Goal: Task Accomplishment & Management: Use online tool/utility

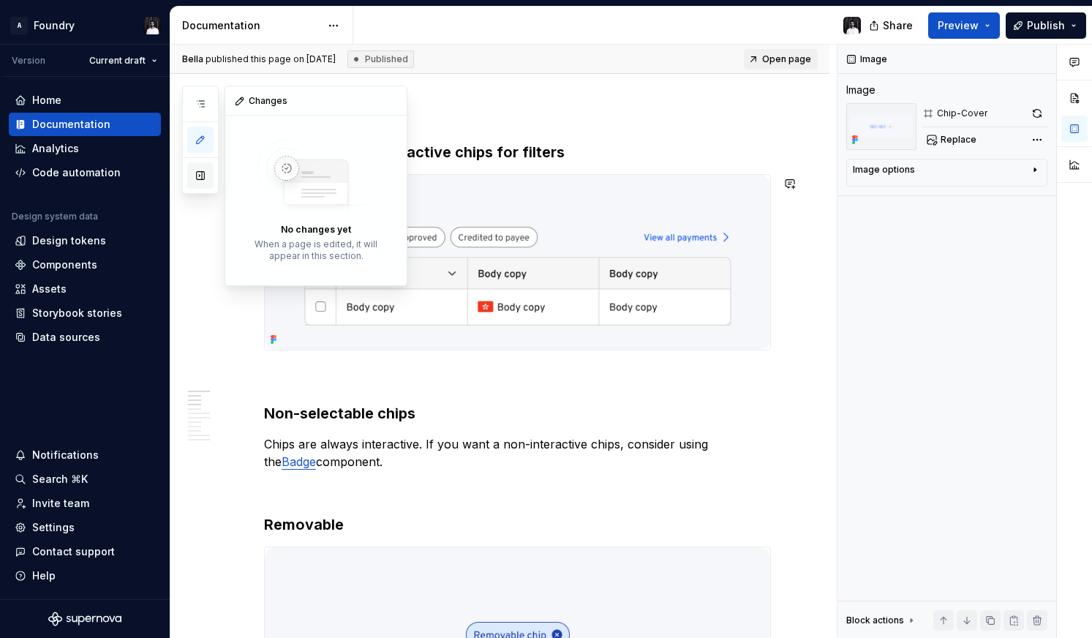
click at [198, 180] on button "button" at bounding box center [200, 175] width 26 height 26
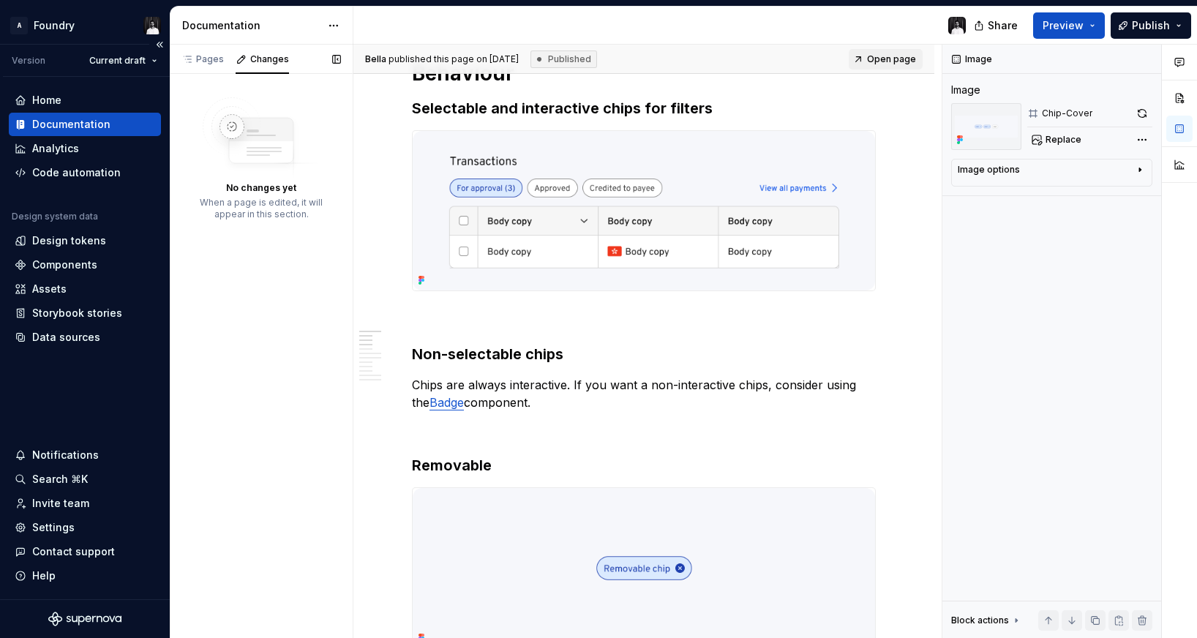
scroll to position [741, 0]
click at [212, 65] on div "Pages" at bounding box center [203, 59] width 54 height 20
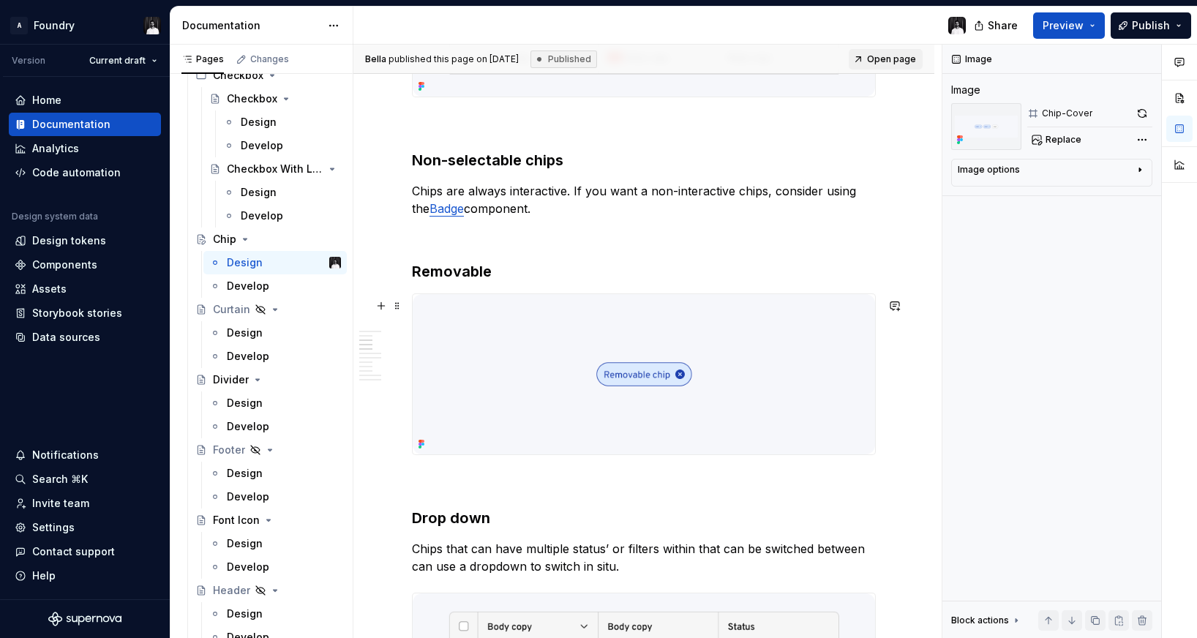
scroll to position [935, 0]
click at [1054, 26] on span "Preview" at bounding box center [1062, 25] width 41 height 15
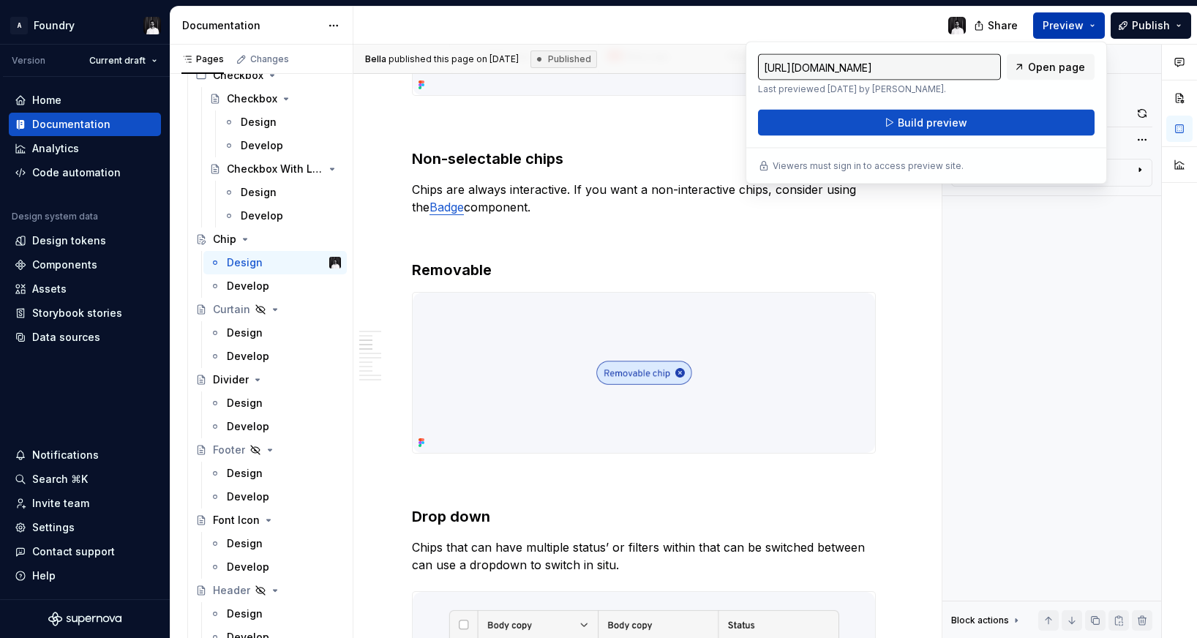
scroll to position [918, 0]
click at [1040, 75] on link "Open page" at bounding box center [1051, 67] width 88 height 26
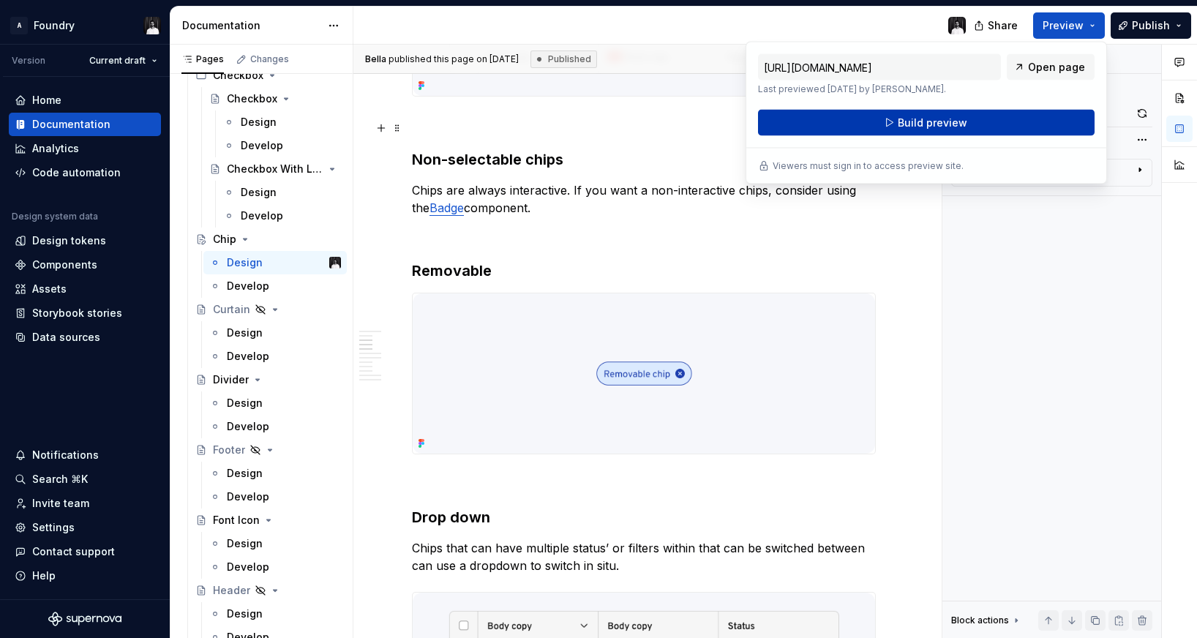
click at [911, 127] on span "Build preview" at bounding box center [932, 123] width 69 height 15
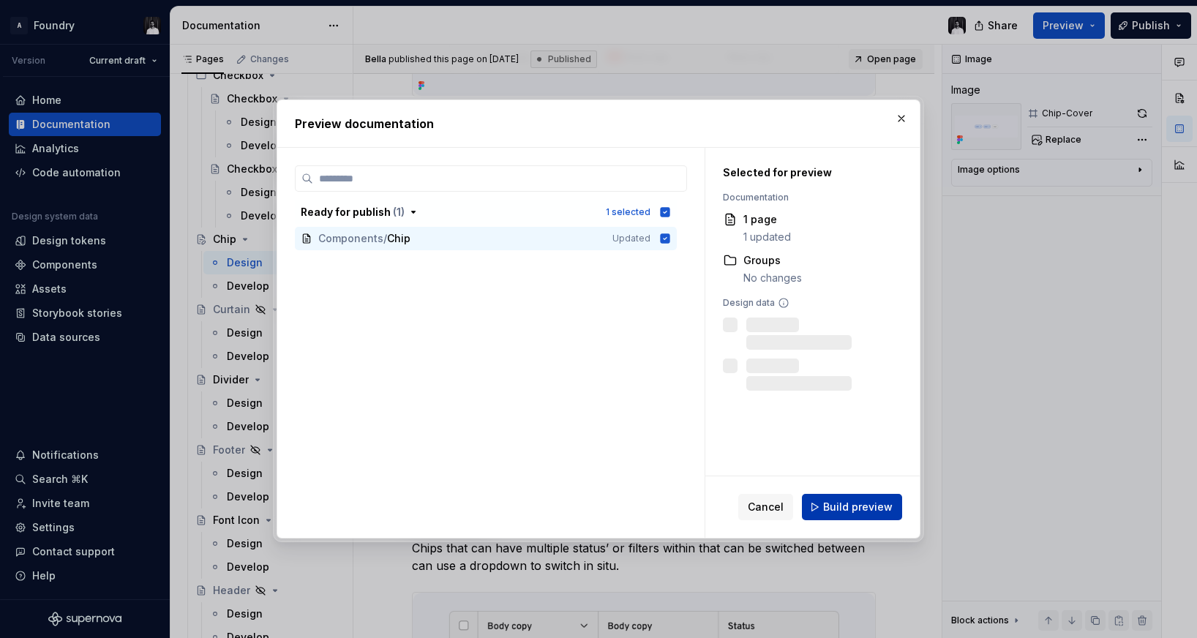
click at [856, 504] on span "Build preview" at bounding box center [857, 507] width 69 height 15
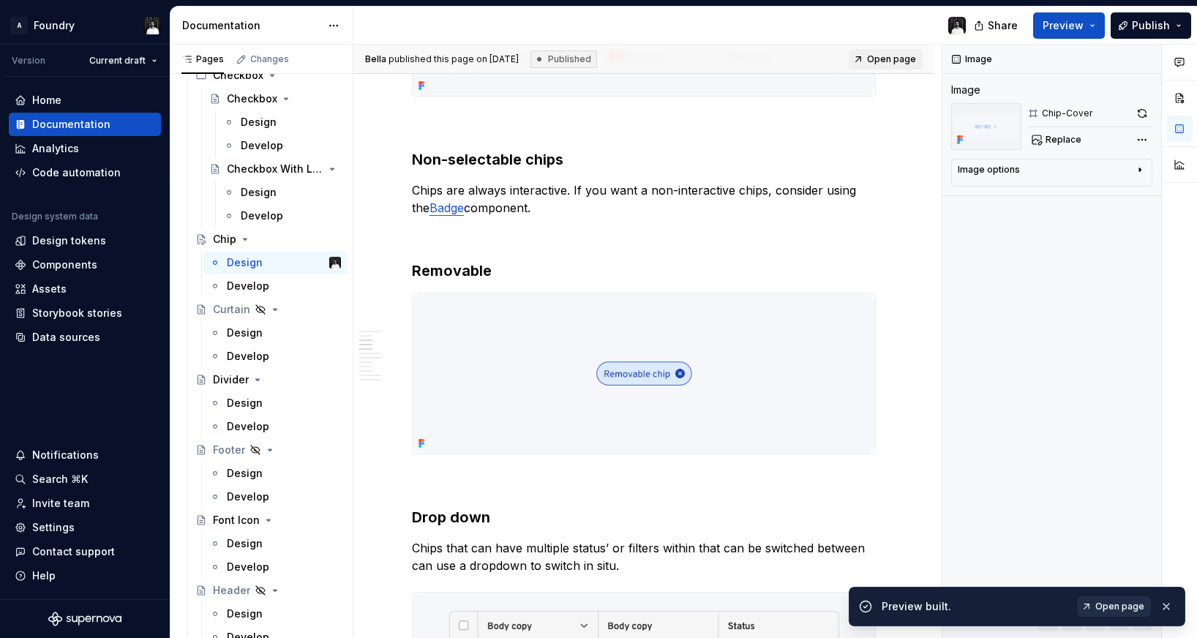
click at [1091, 608] on span "Open page" at bounding box center [1119, 607] width 49 height 12
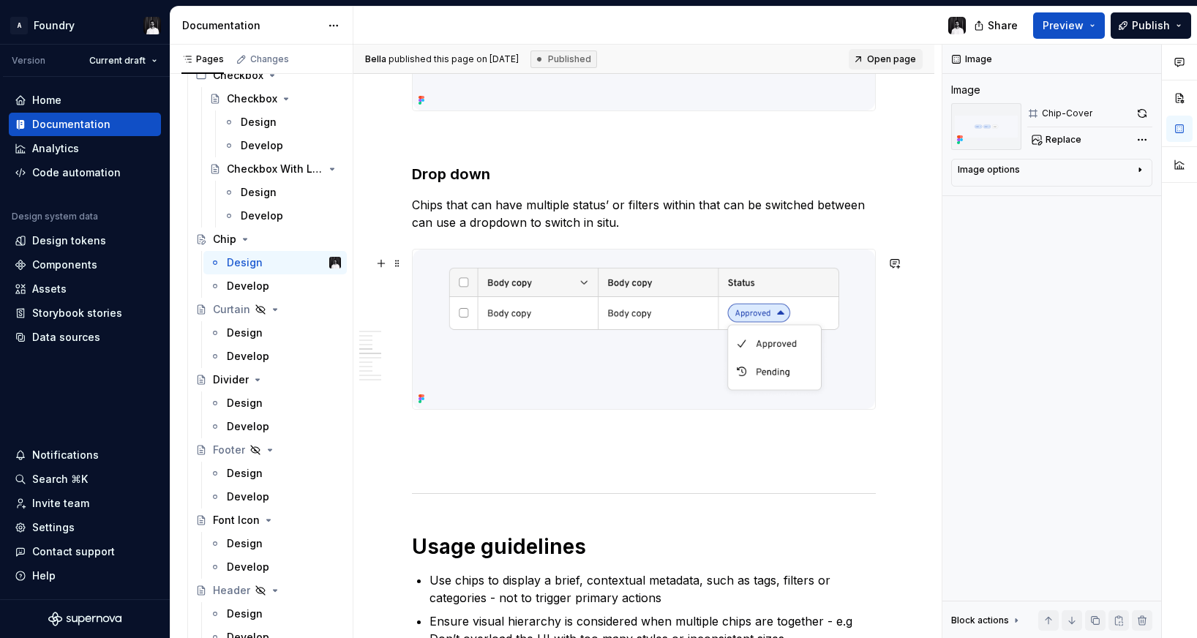
scroll to position [1250, 0]
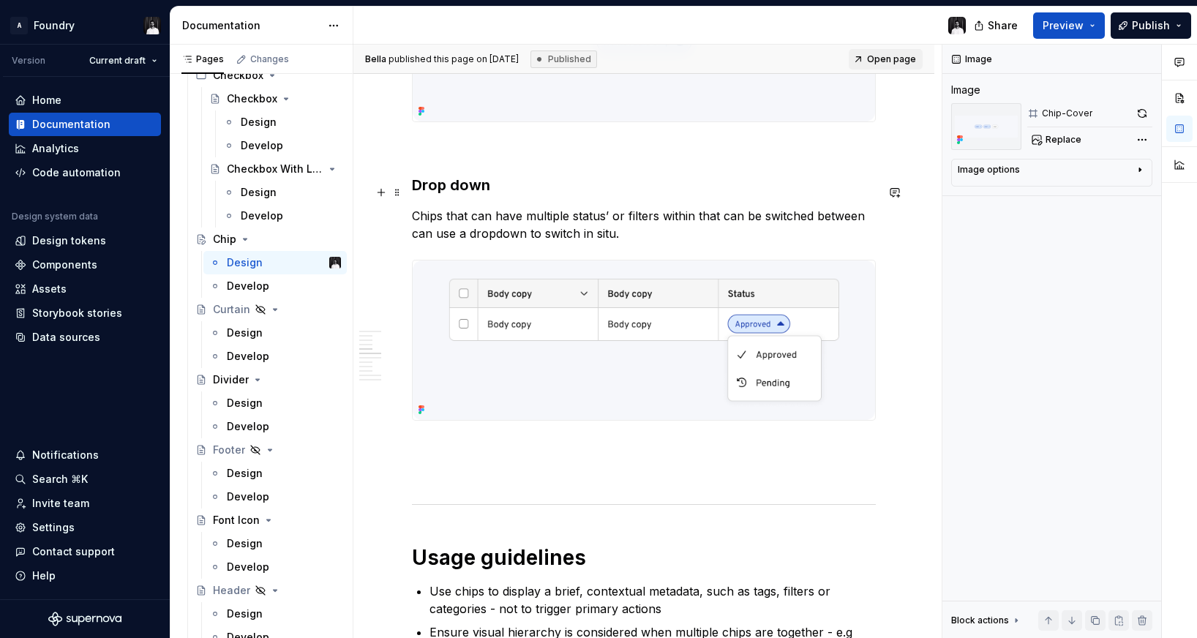
click at [456, 192] on h3 "Drop down" at bounding box center [644, 185] width 464 height 20
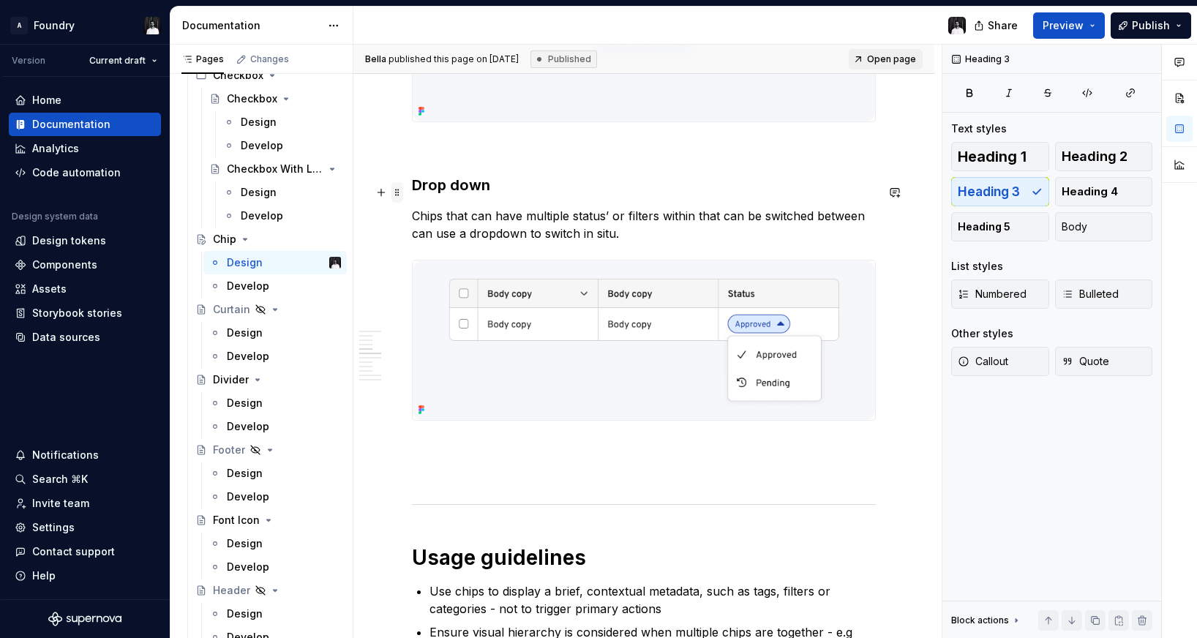
click at [400, 191] on span at bounding box center [397, 192] width 12 height 20
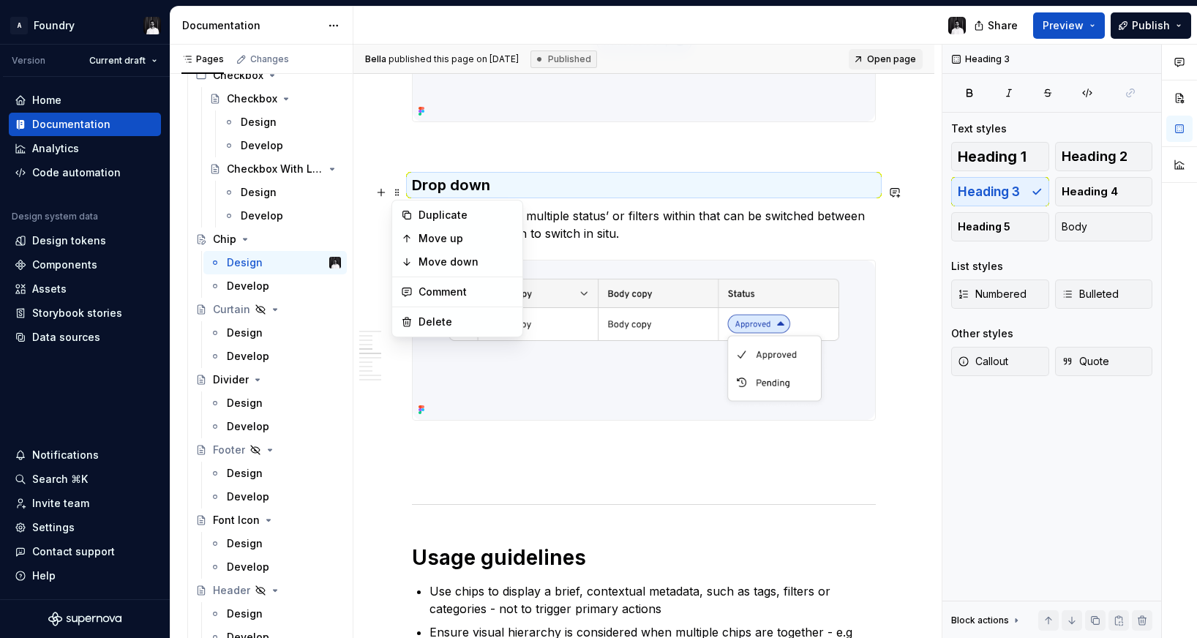
click at [383, 221] on div "**********" at bounding box center [643, 427] width 581 height 2813
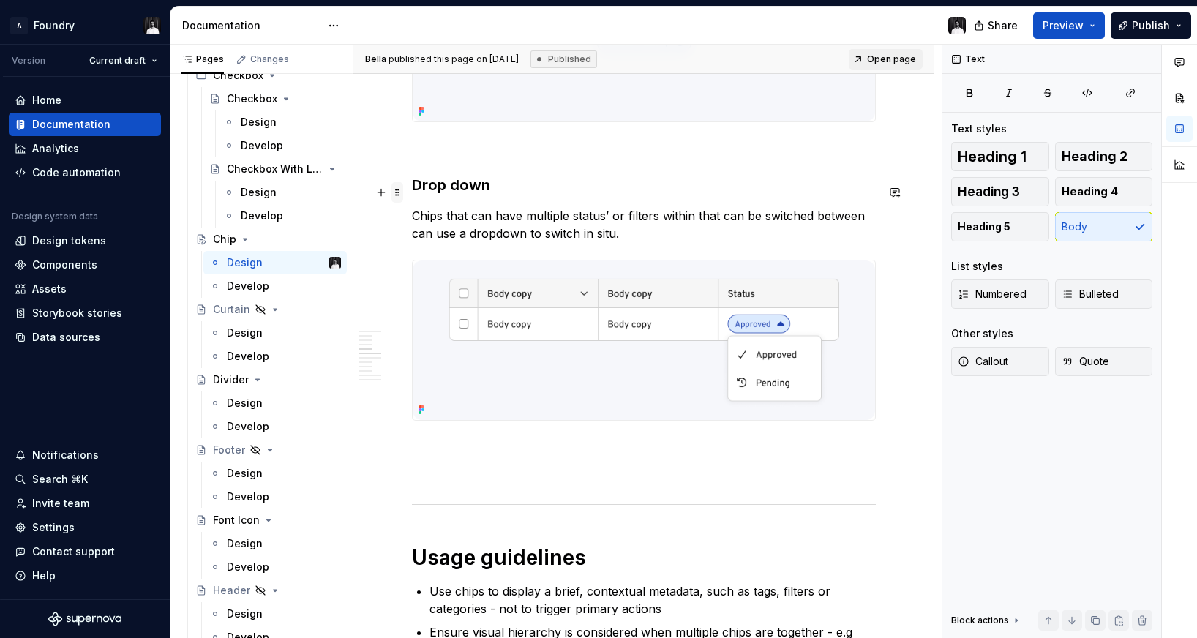
click at [399, 192] on span at bounding box center [397, 192] width 12 height 20
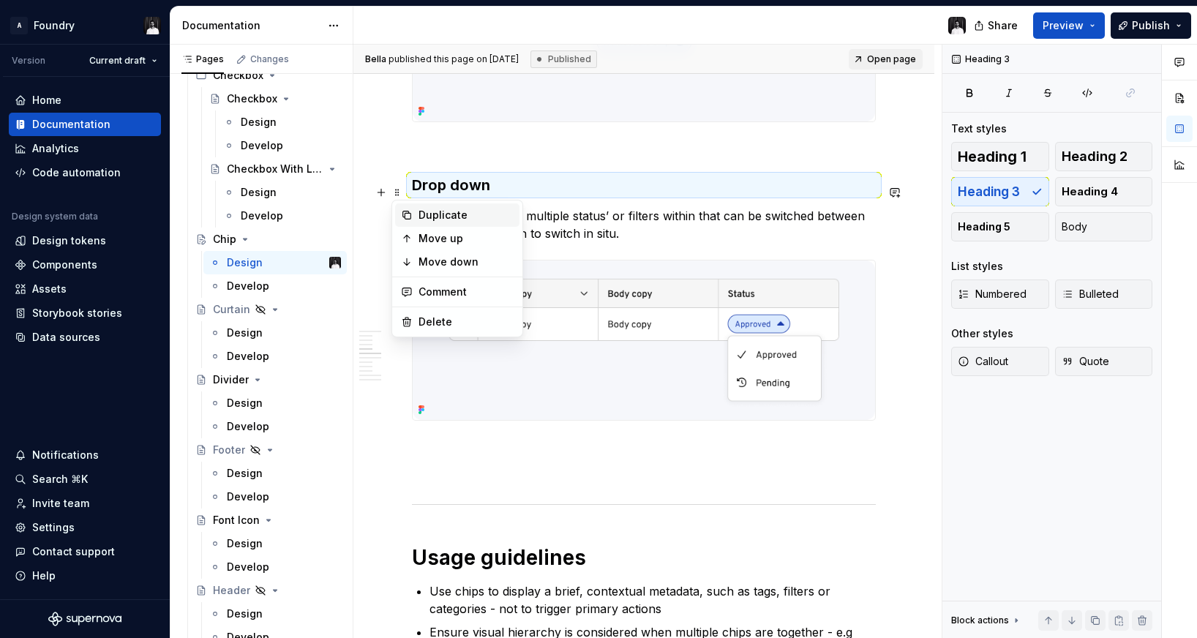
click at [416, 214] on div "Duplicate" at bounding box center [457, 214] width 124 height 23
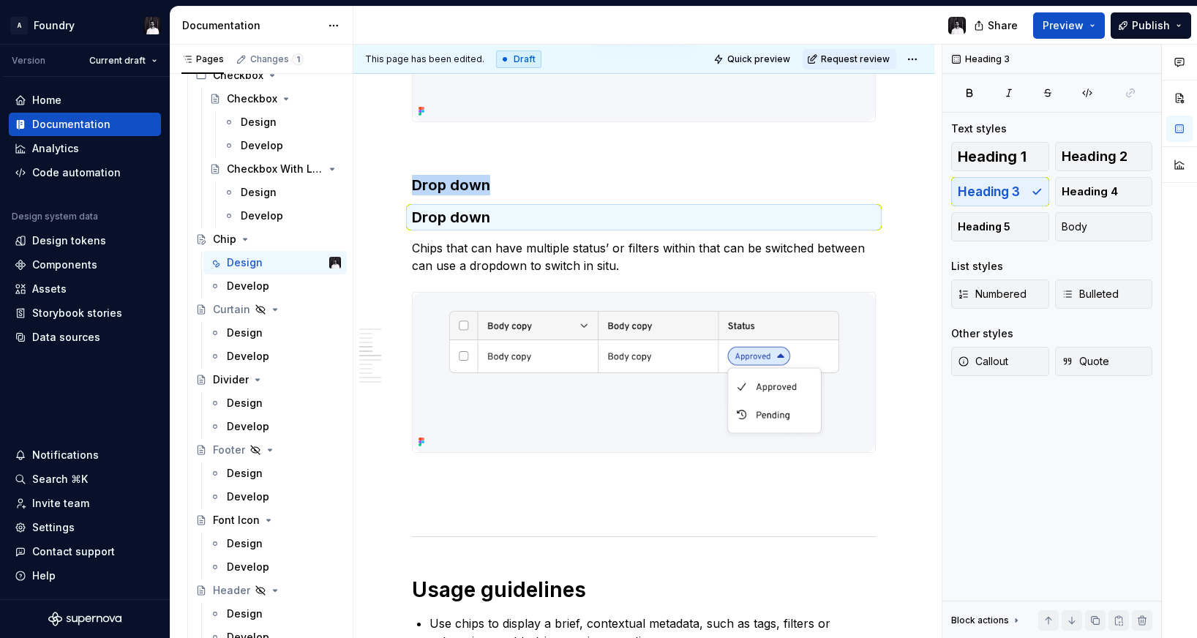
type textarea "*"
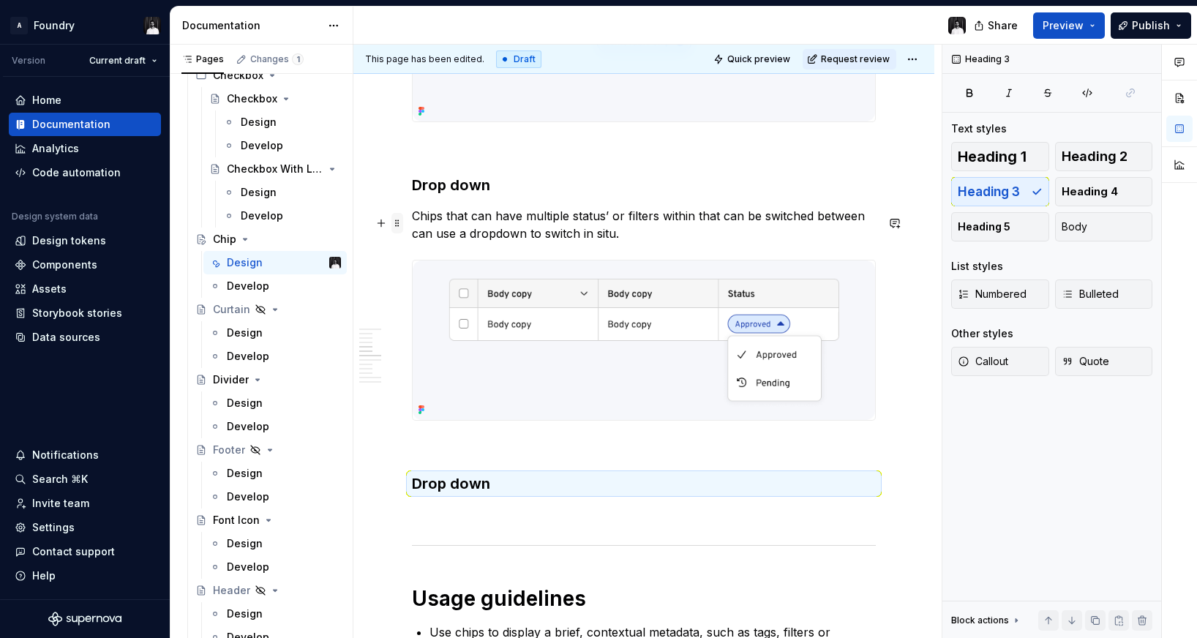
click at [399, 225] on span at bounding box center [397, 223] width 12 height 20
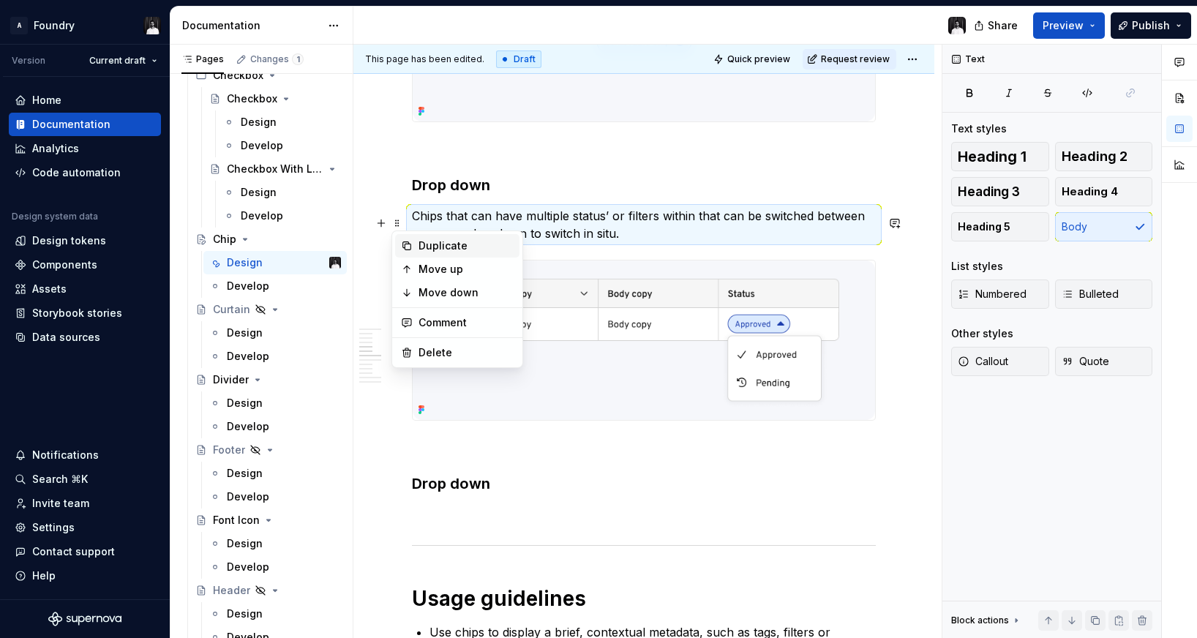
click at [436, 243] on div "Duplicate" at bounding box center [465, 245] width 95 height 15
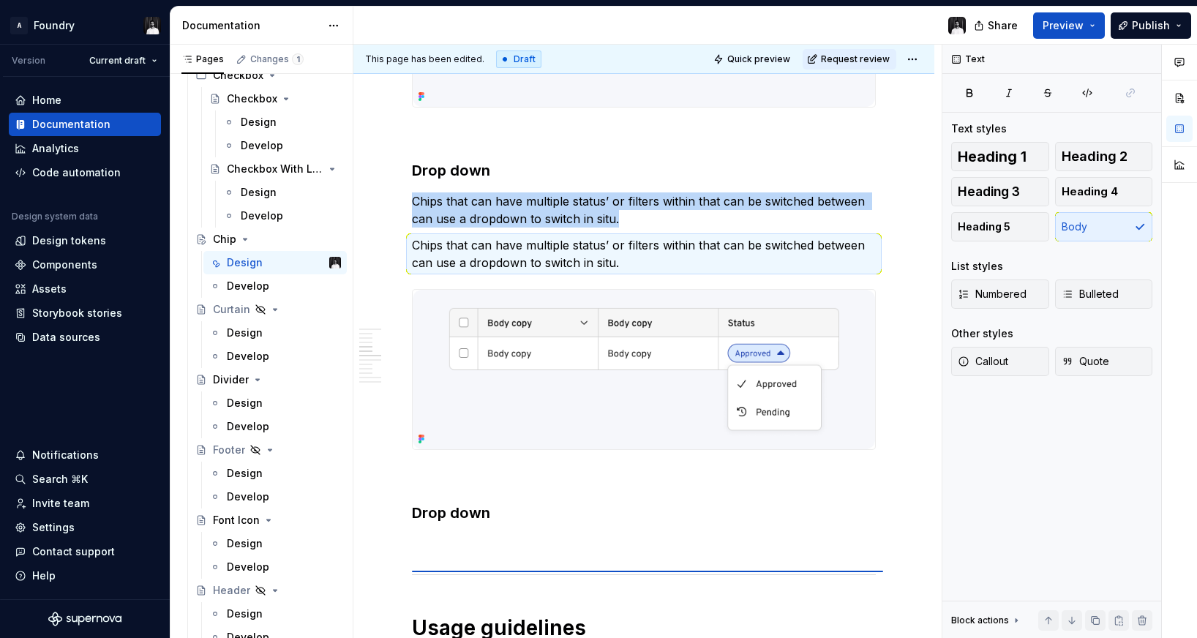
scroll to position [1271, 0]
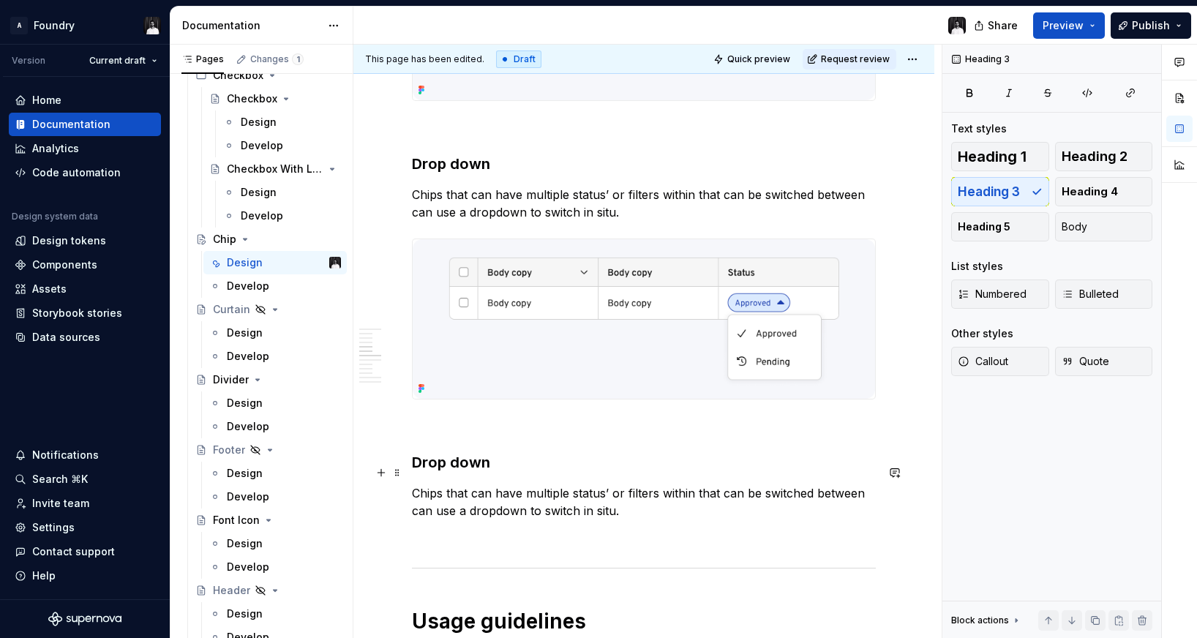
click at [470, 473] on h3 "Drop down" at bounding box center [644, 462] width 464 height 20
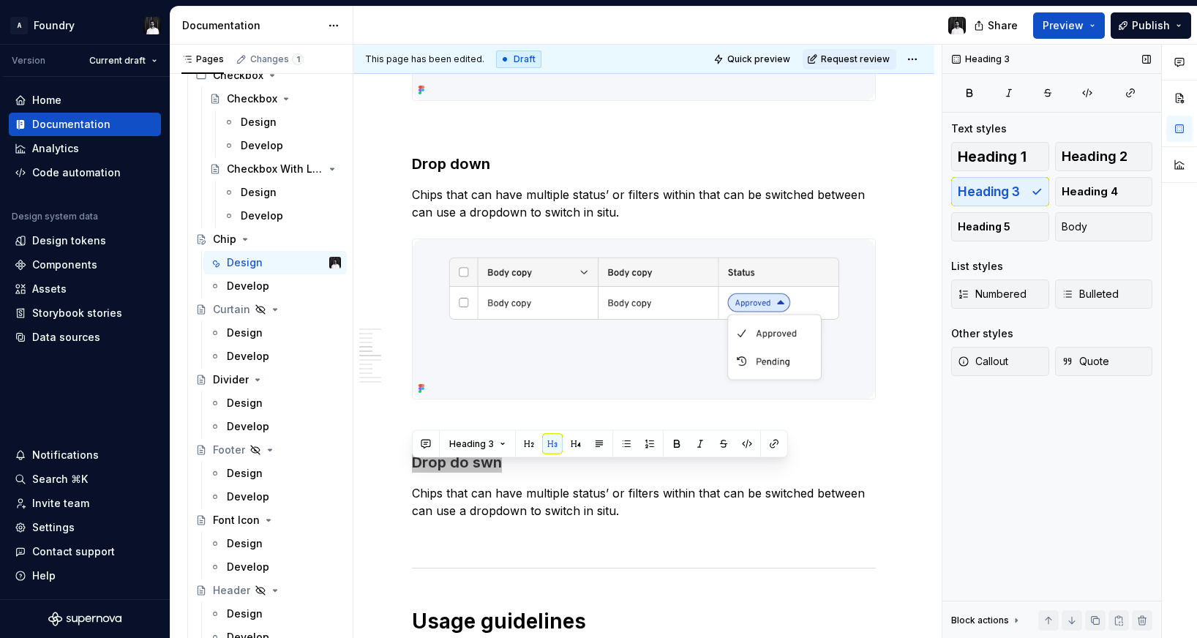
type textarea "*"
